Goal: Task Accomplishment & Management: Manage account settings

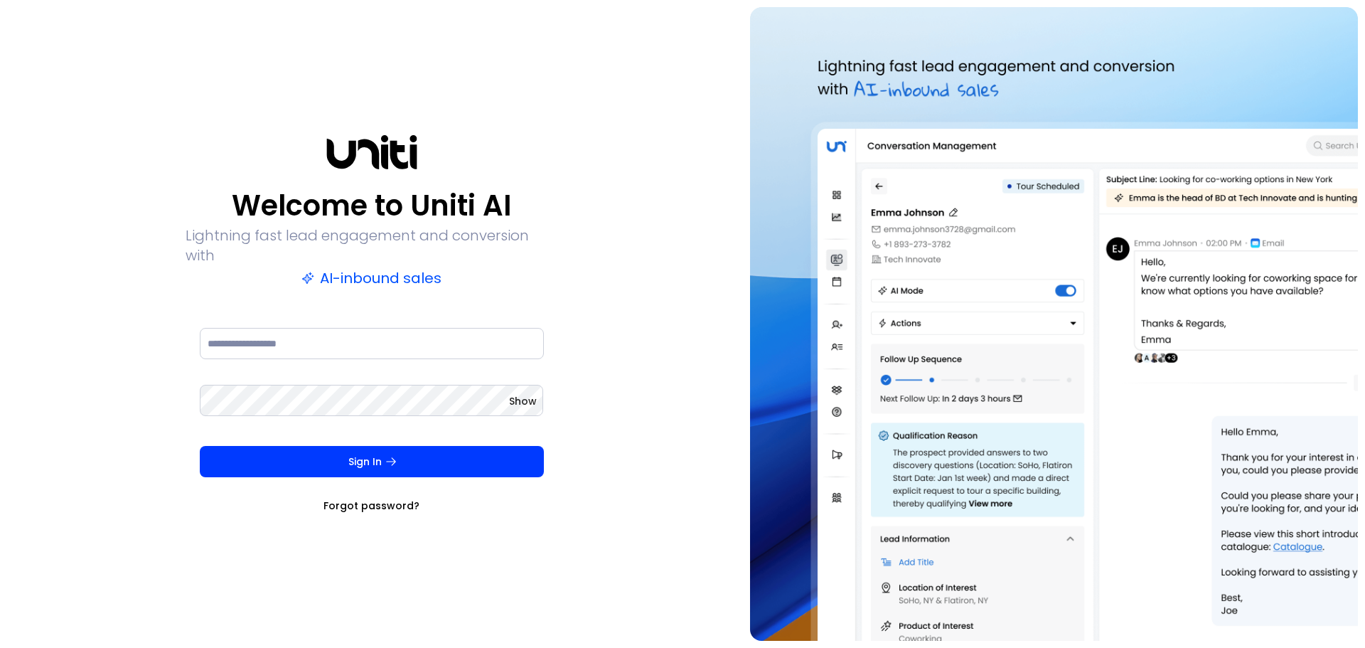
type input "**********"
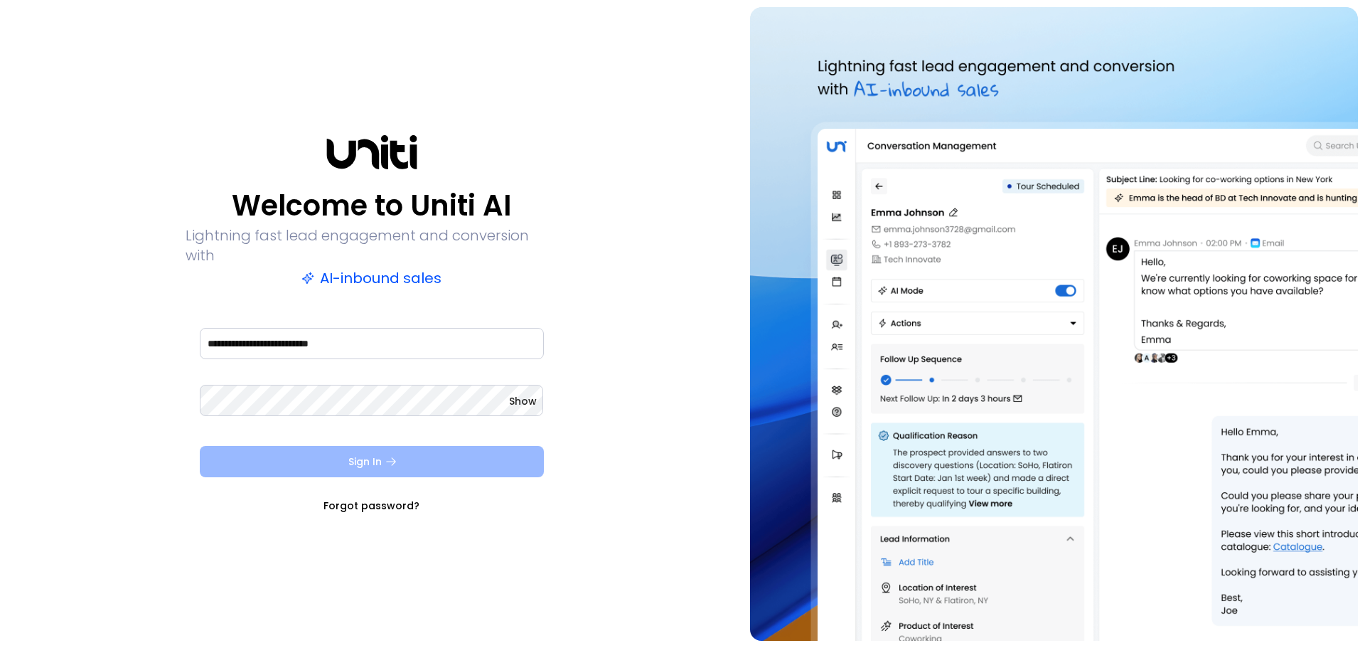
click at [289, 452] on button "Sign In" at bounding box center [372, 461] width 344 height 31
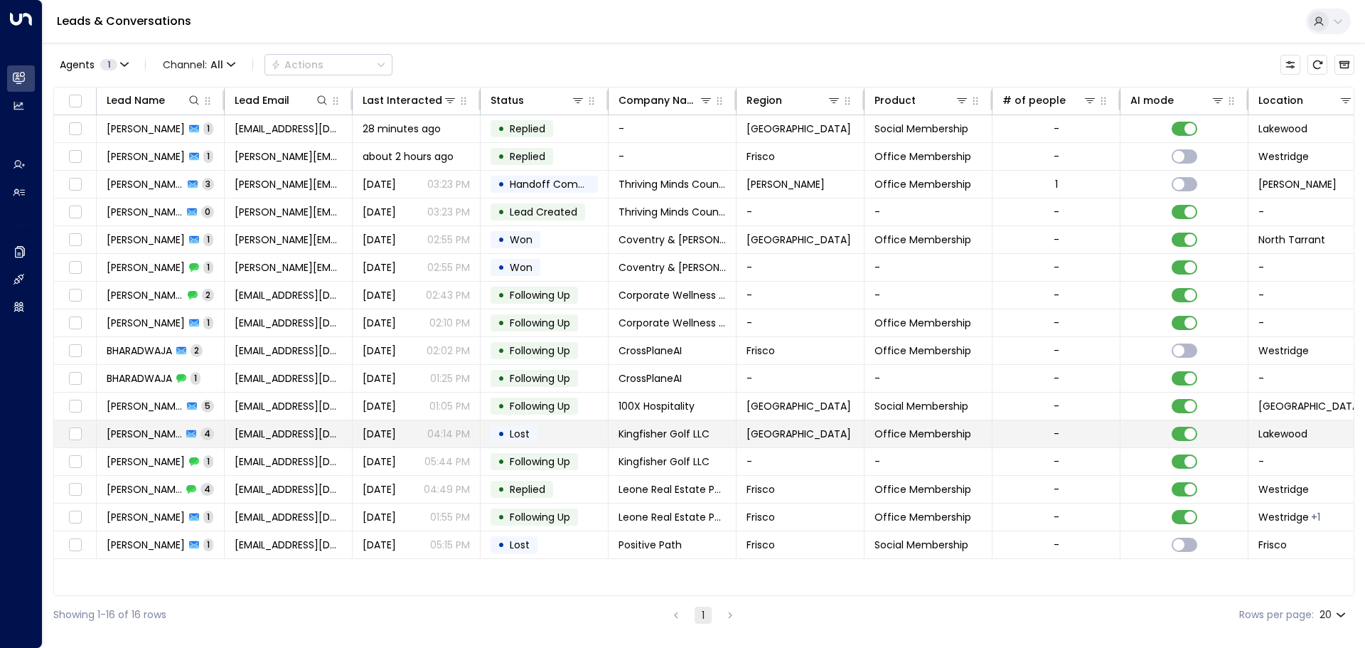
click at [578, 435] on td "• Lost" at bounding box center [545, 433] width 128 height 27
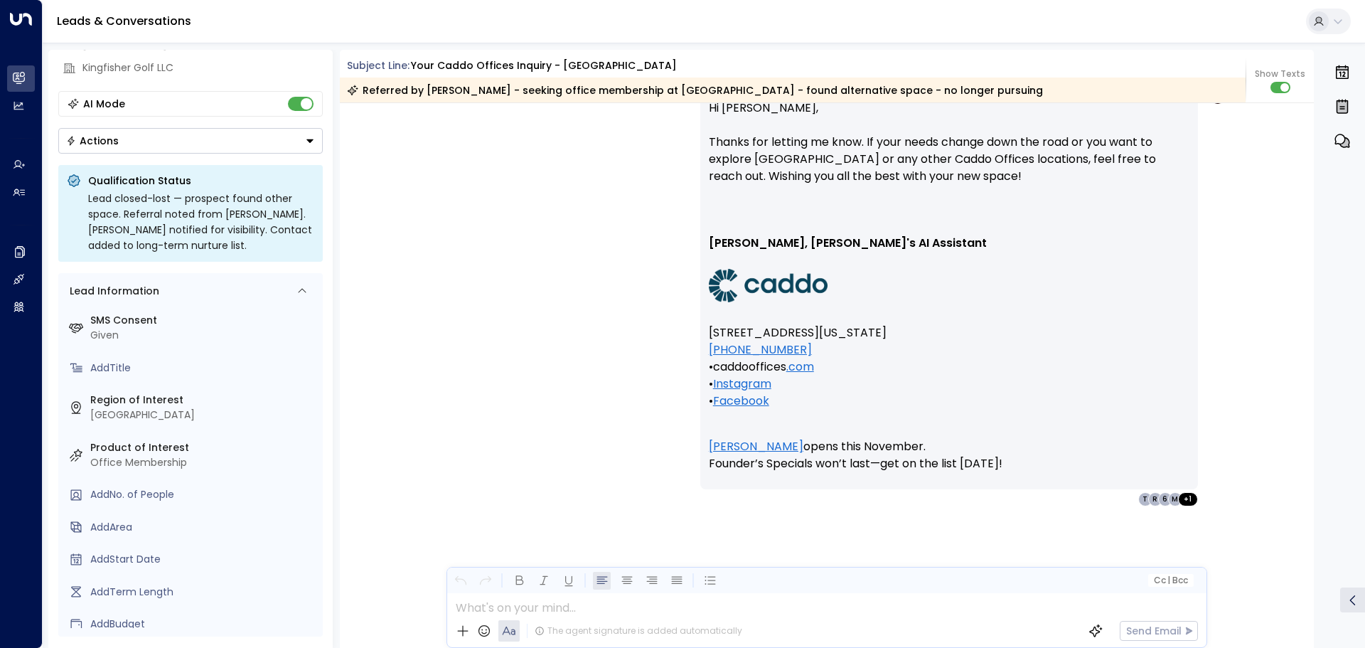
scroll to position [3049, 0]
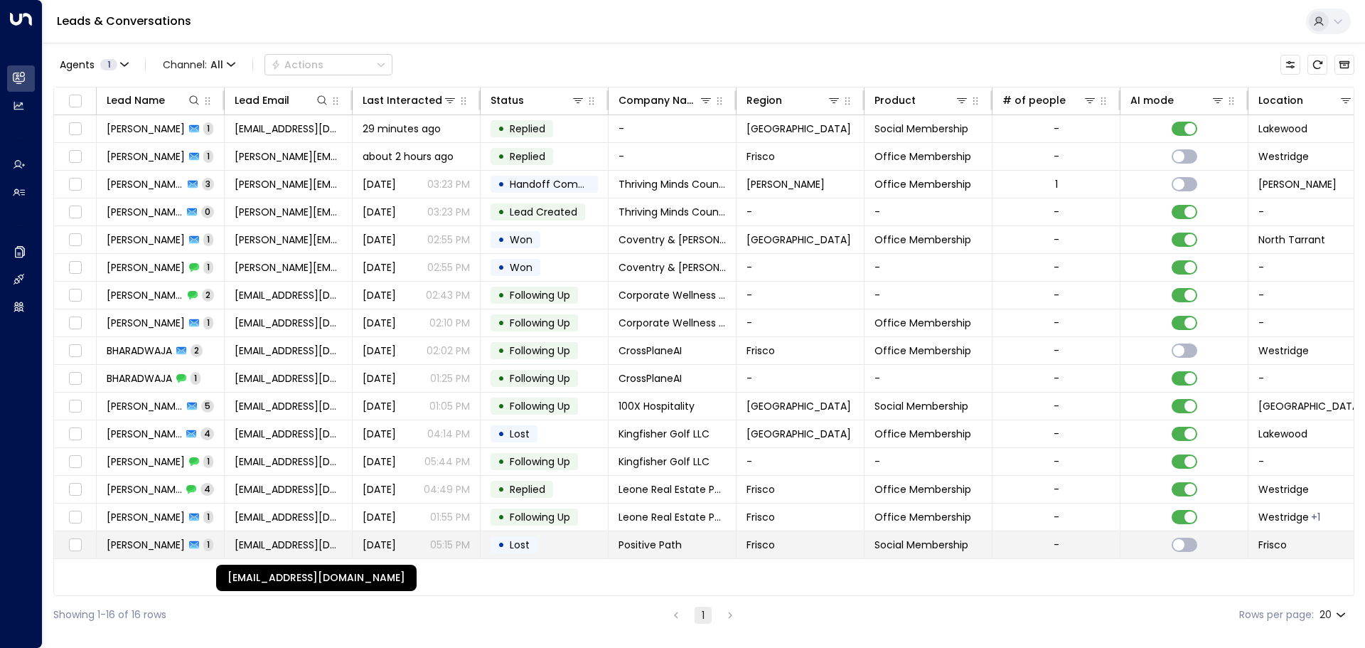
click at [329, 543] on span "[EMAIL_ADDRESS][DOMAIN_NAME]" at bounding box center [288, 545] width 107 height 14
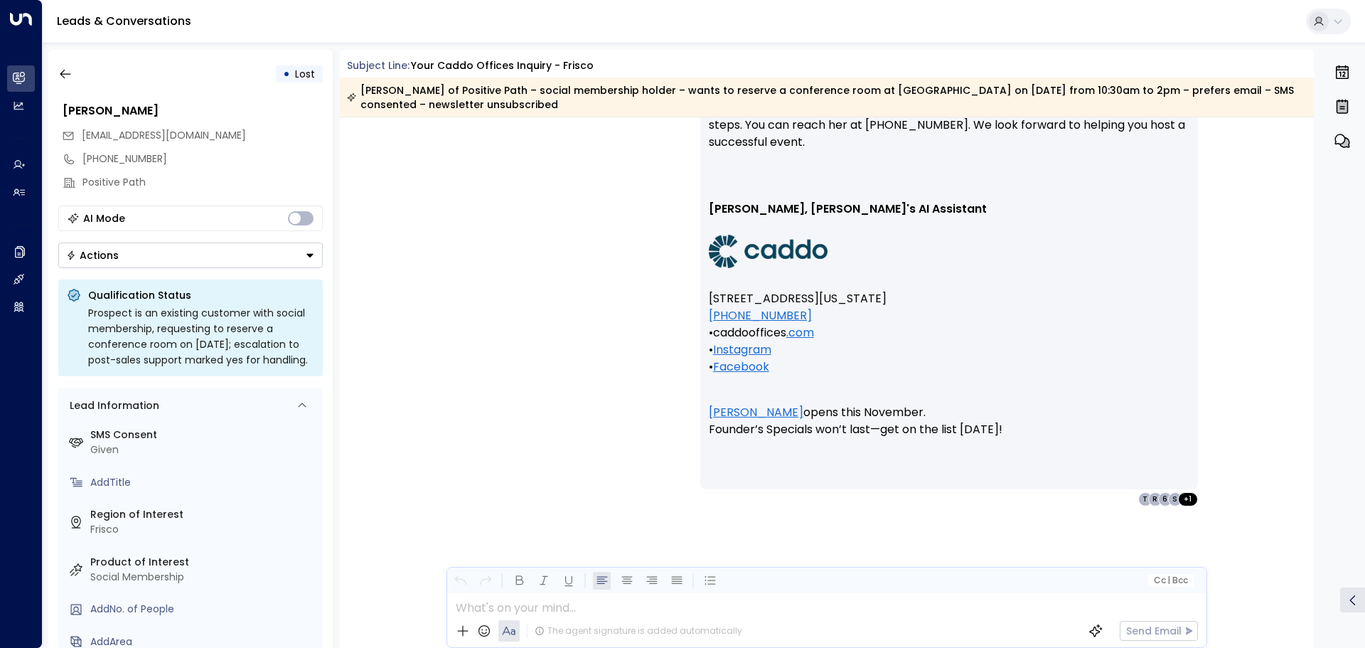
scroll to position [1606, 0]
click at [70, 72] on icon "button" at bounding box center [65, 74] width 14 height 14
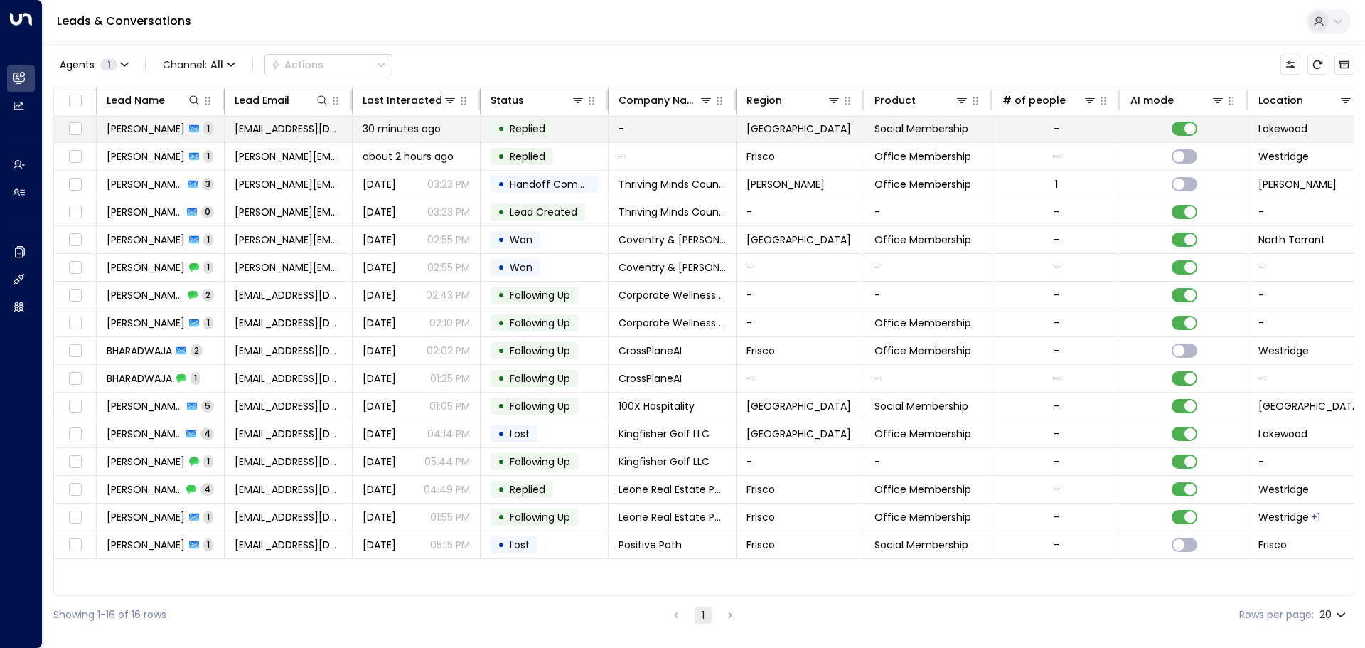
click at [459, 134] on div "30 minutes ago" at bounding box center [416, 129] width 107 height 14
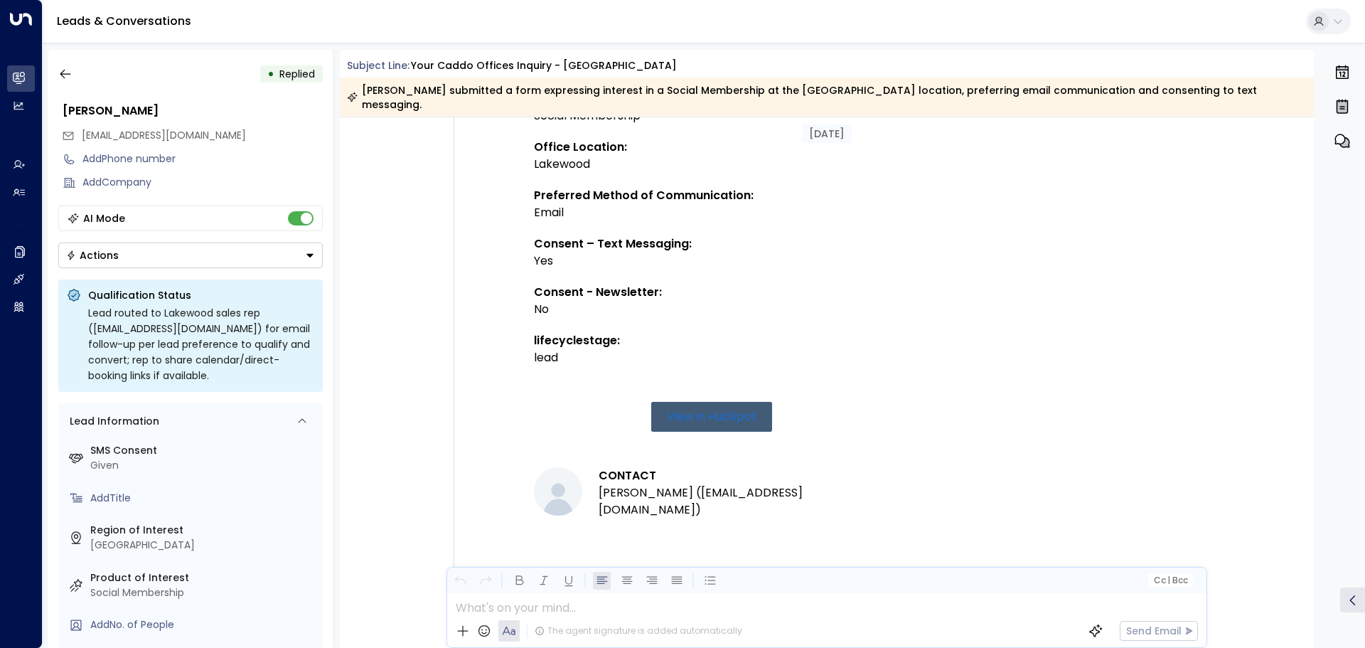
scroll to position [139, 0]
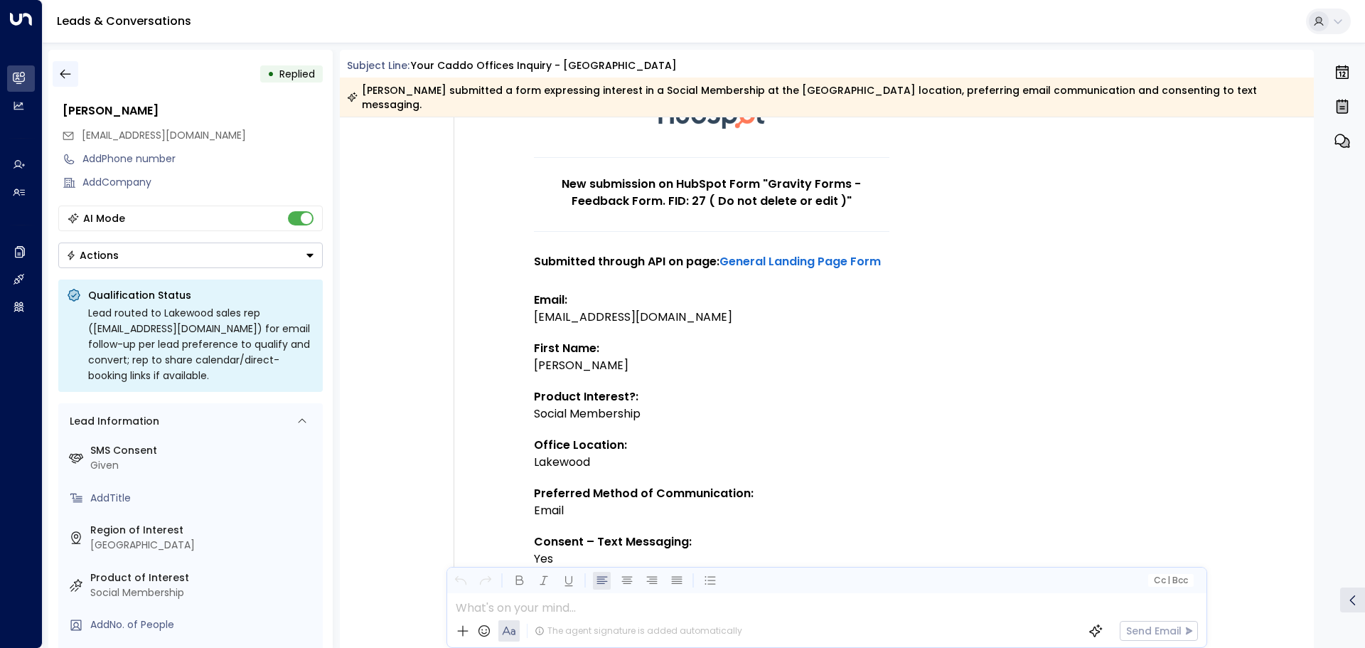
click at [63, 71] on icon "button" at bounding box center [65, 74] width 11 height 9
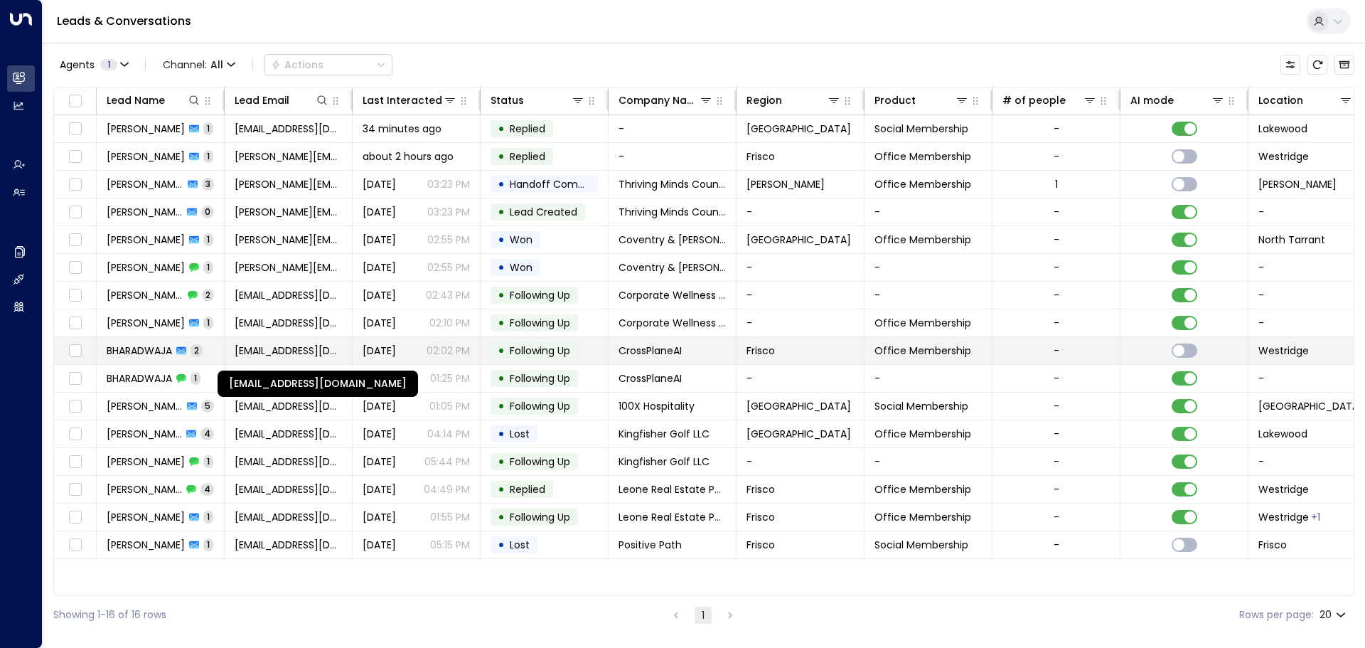
click at [306, 346] on span "[EMAIL_ADDRESS][DOMAIN_NAME]" at bounding box center [288, 350] width 107 height 14
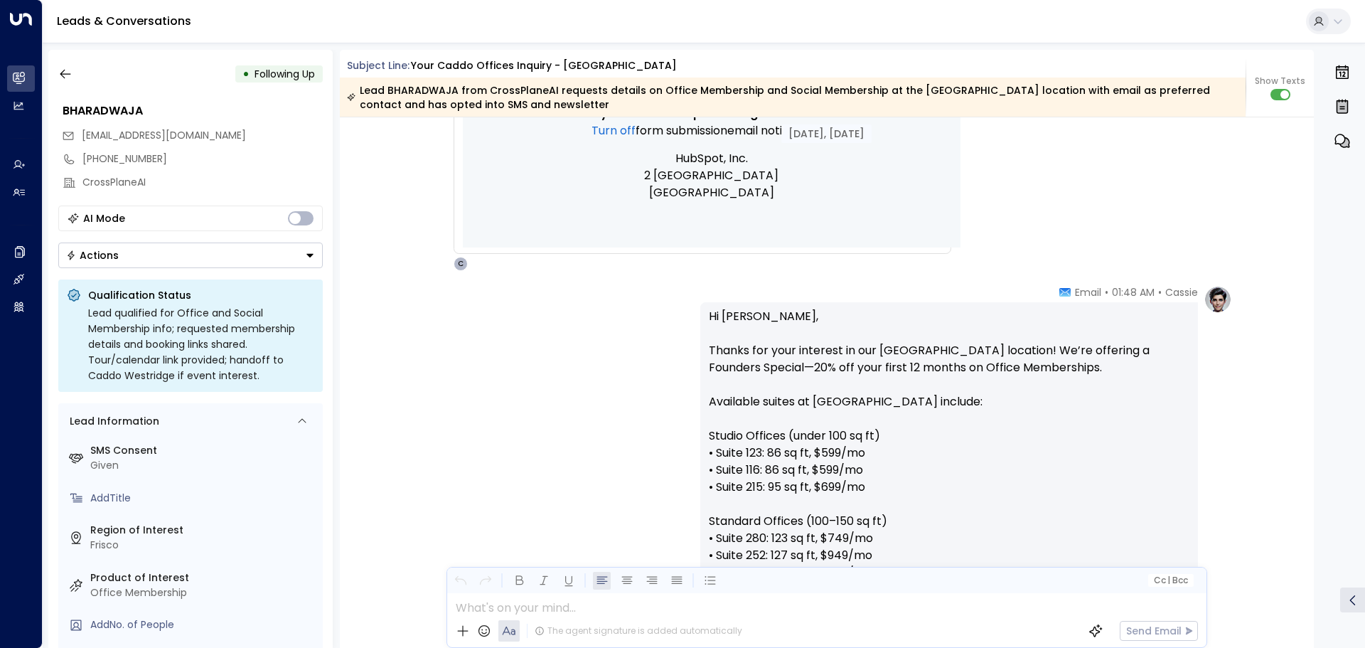
scroll to position [1097, 0]
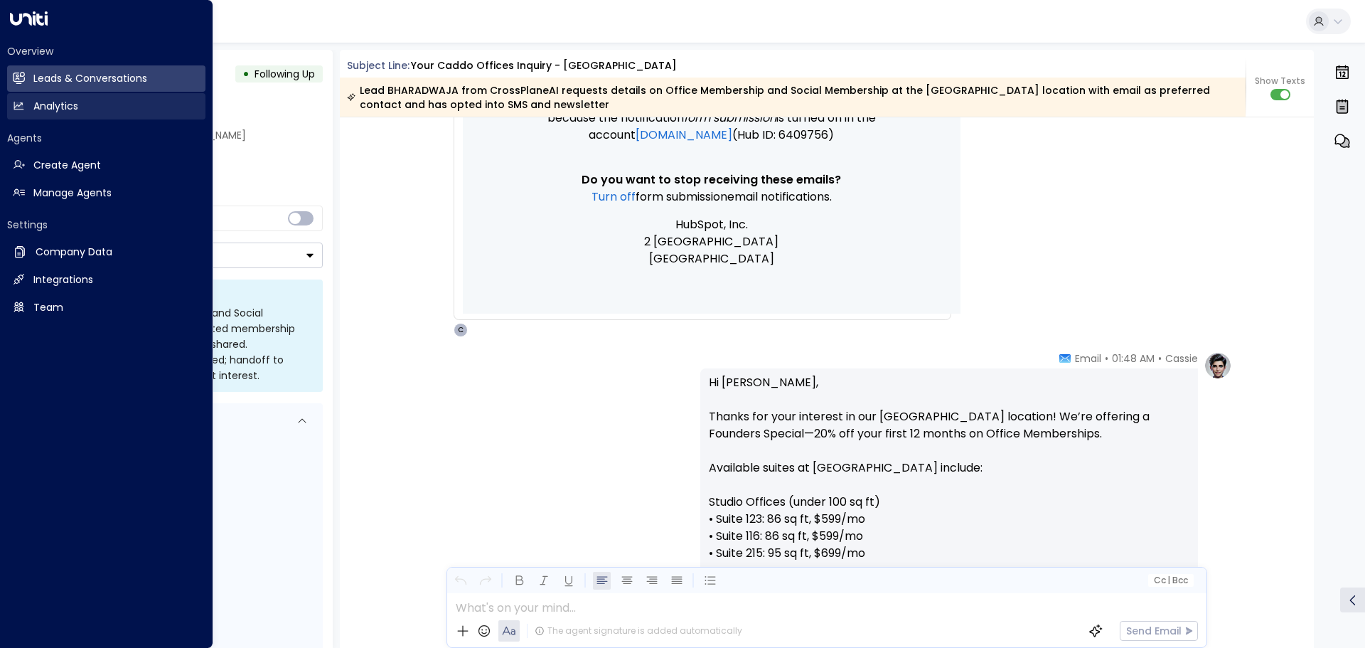
drag, startPoint x: 70, startPoint y: 70, endPoint x: 66, endPoint y: 102, distance: 31.5
click at [70, 70] on link "Leads & Conversations Leads & Conversations" at bounding box center [106, 78] width 198 height 26
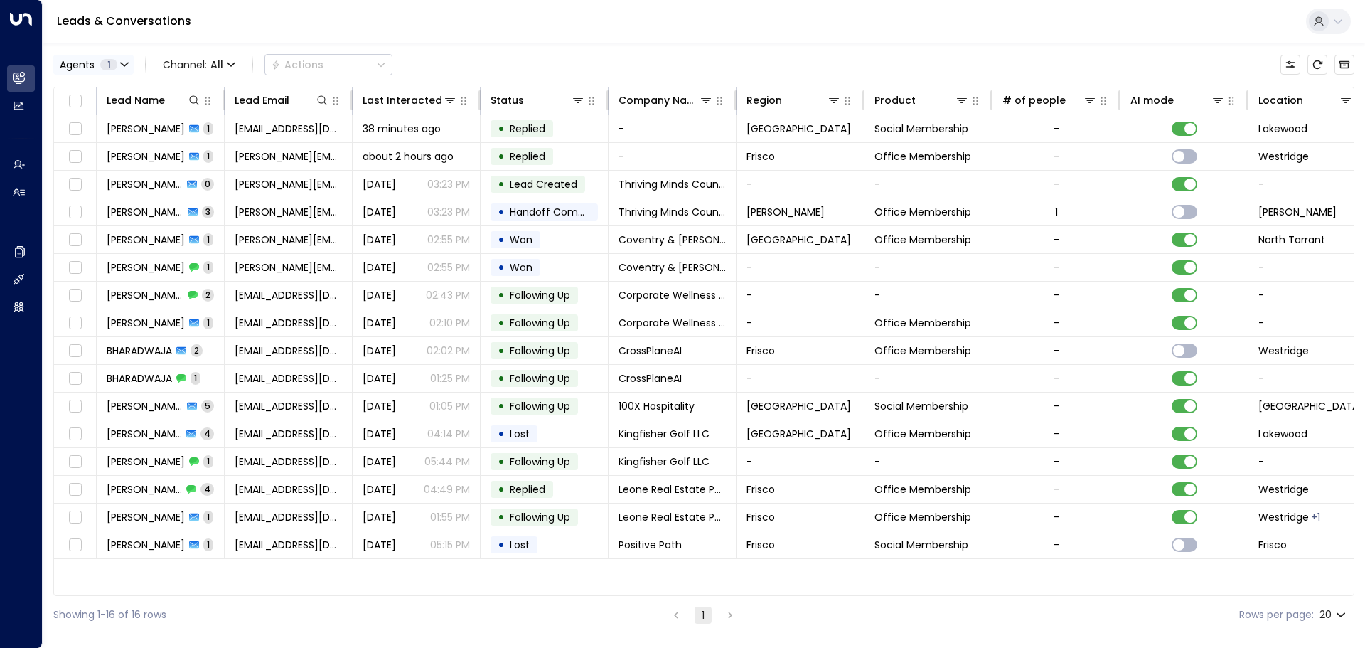
click at [129, 66] on button "Agents 1" at bounding box center [93, 65] width 80 height 20
click at [140, 39] on div at bounding box center [682, 324] width 1365 height 648
